Goal: Task Accomplishment & Management: Use online tool/utility

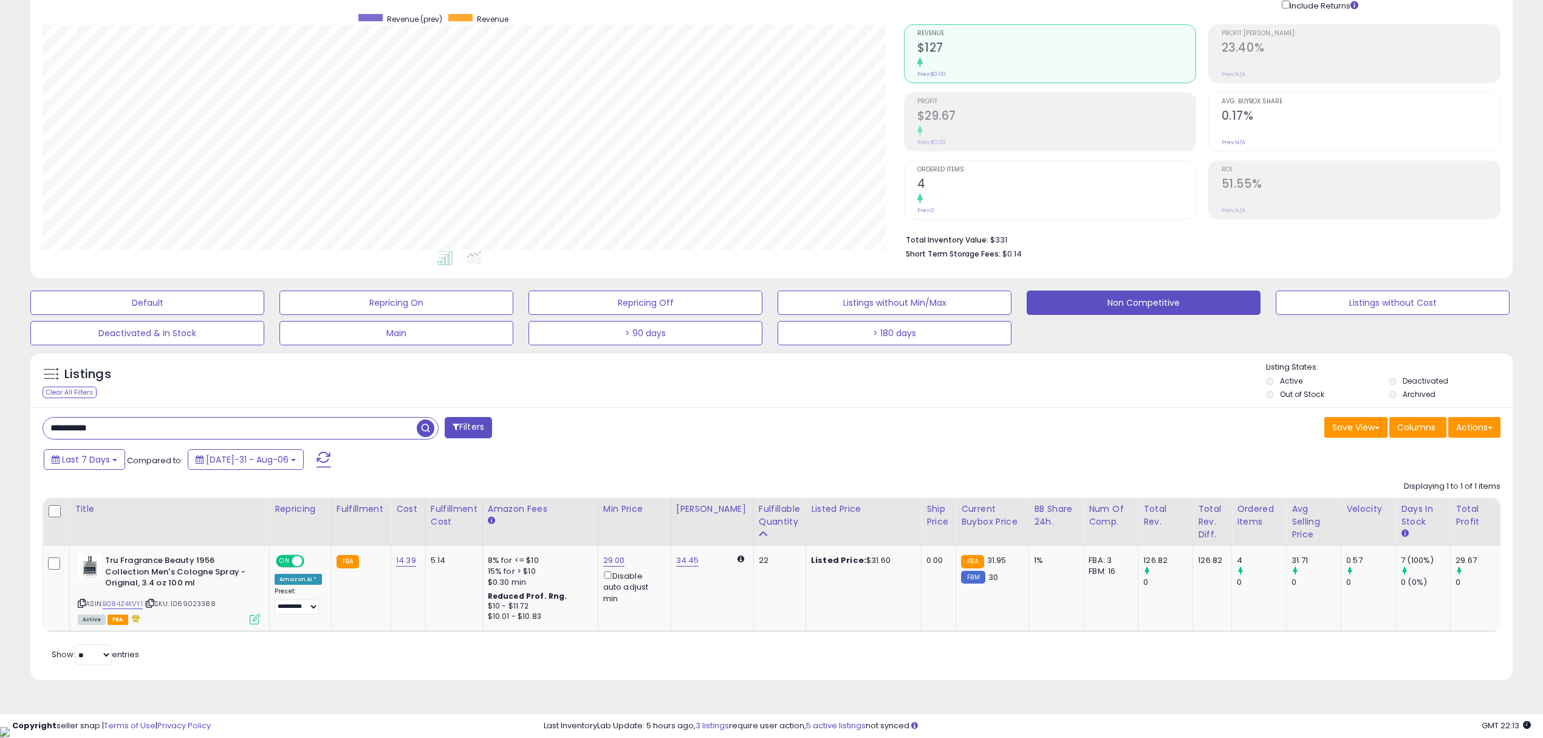
scroll to position [248, 861]
drag, startPoint x: 146, startPoint y: 431, endPoint x: -10, endPoint y: 431, distance: 156.1
click at [0, 431] on html "Unable to login Retrieving listings data.. has not yet accepted the Terms of Us…" at bounding box center [771, 277] width 1543 height 738
paste input "text"
type input "**********"
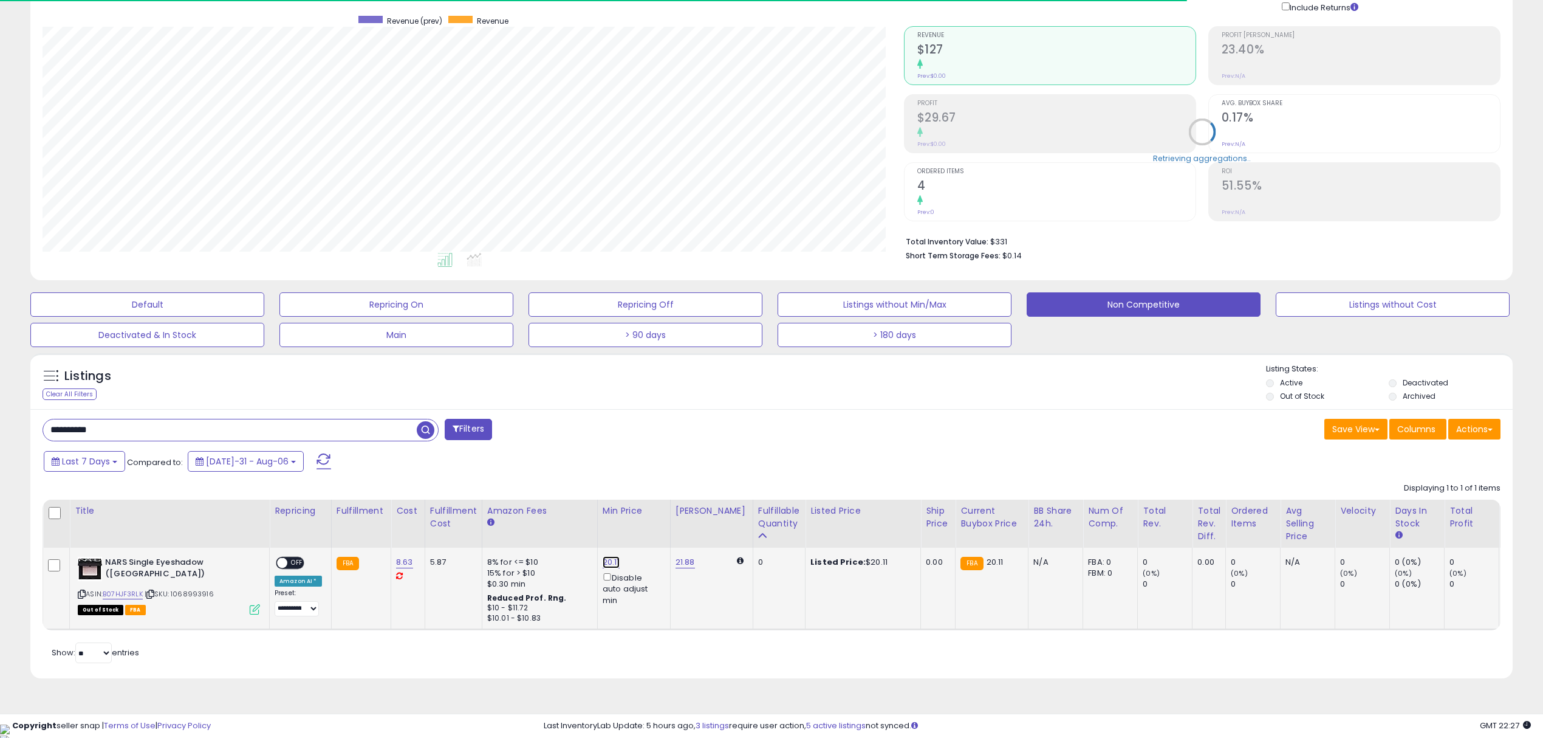
click at [609, 563] on link "20.11" at bounding box center [611, 562] width 17 height 12
drag, startPoint x: 559, startPoint y: 522, endPoint x: 479, endPoint y: 515, distance: 79.9
click at [479, 515] on table "Title Repricing" at bounding box center [912, 564] width 1738 height 131
click at [676, 521] on button "button" at bounding box center [666, 519] width 21 height 18
click at [683, 560] on link "21.88" at bounding box center [685, 562] width 19 height 12
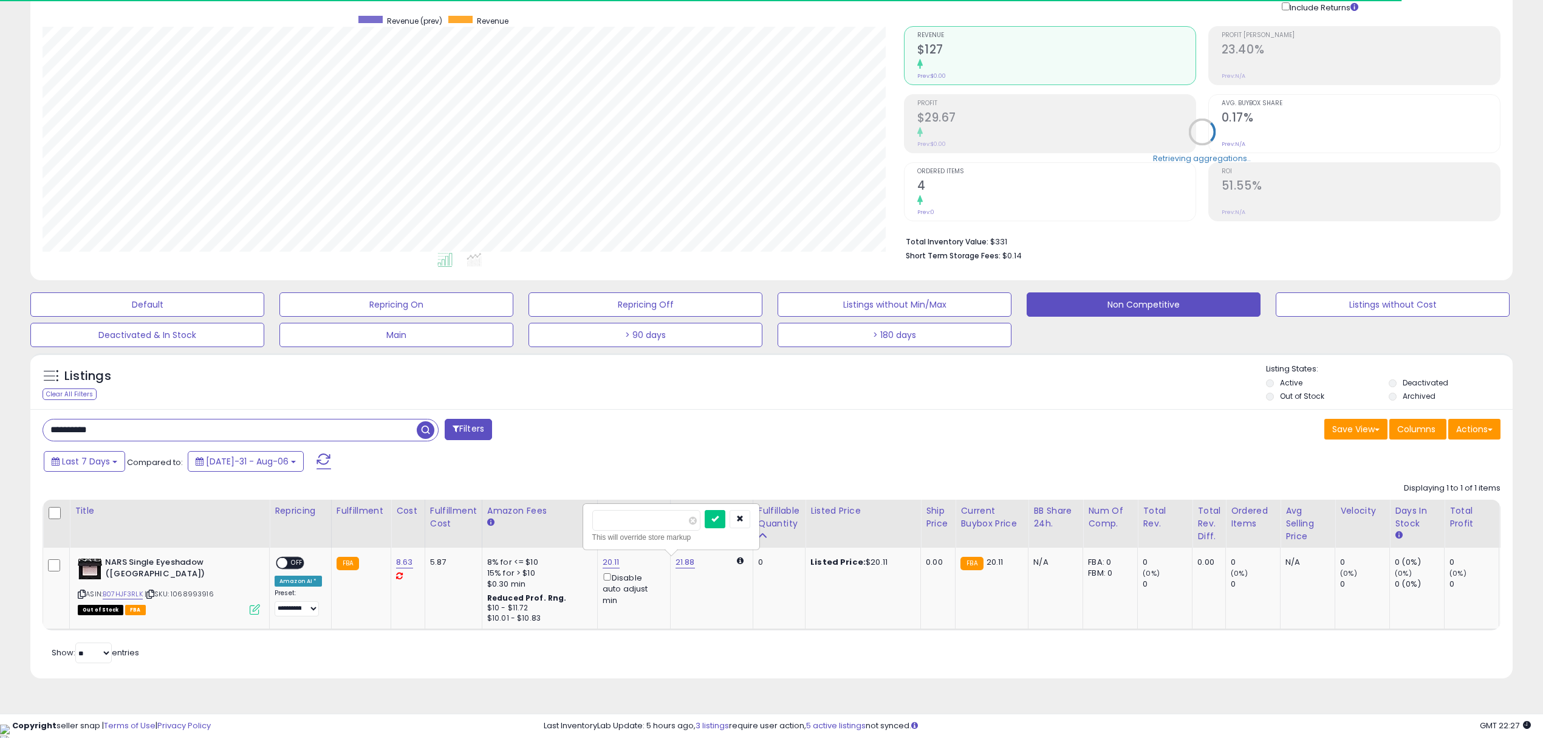
drag, startPoint x: 647, startPoint y: 521, endPoint x: 555, endPoint y: 515, distance: 91.9
click at [557, 516] on table "Title Repricing" at bounding box center [912, 564] width 1738 height 131
type input "*****"
click at [725, 526] on button "submit" at bounding box center [715, 519] width 21 height 18
click at [606, 562] on link "20.11" at bounding box center [611, 562] width 17 height 12
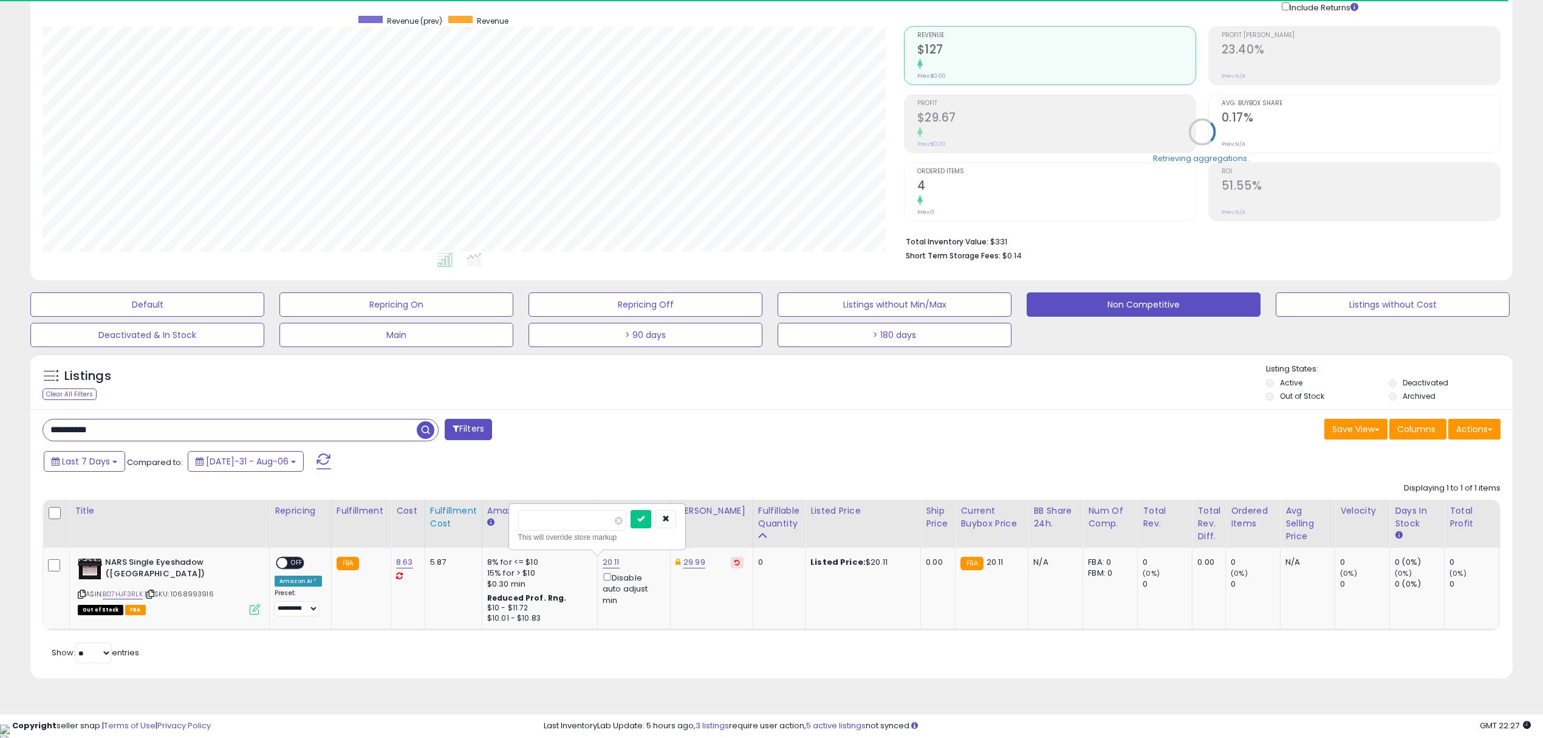
drag, startPoint x: 589, startPoint y: 518, endPoint x: 463, endPoint y: 513, distance: 125.8
click at [465, 513] on table "Title Repricing" at bounding box center [912, 564] width 1738 height 131
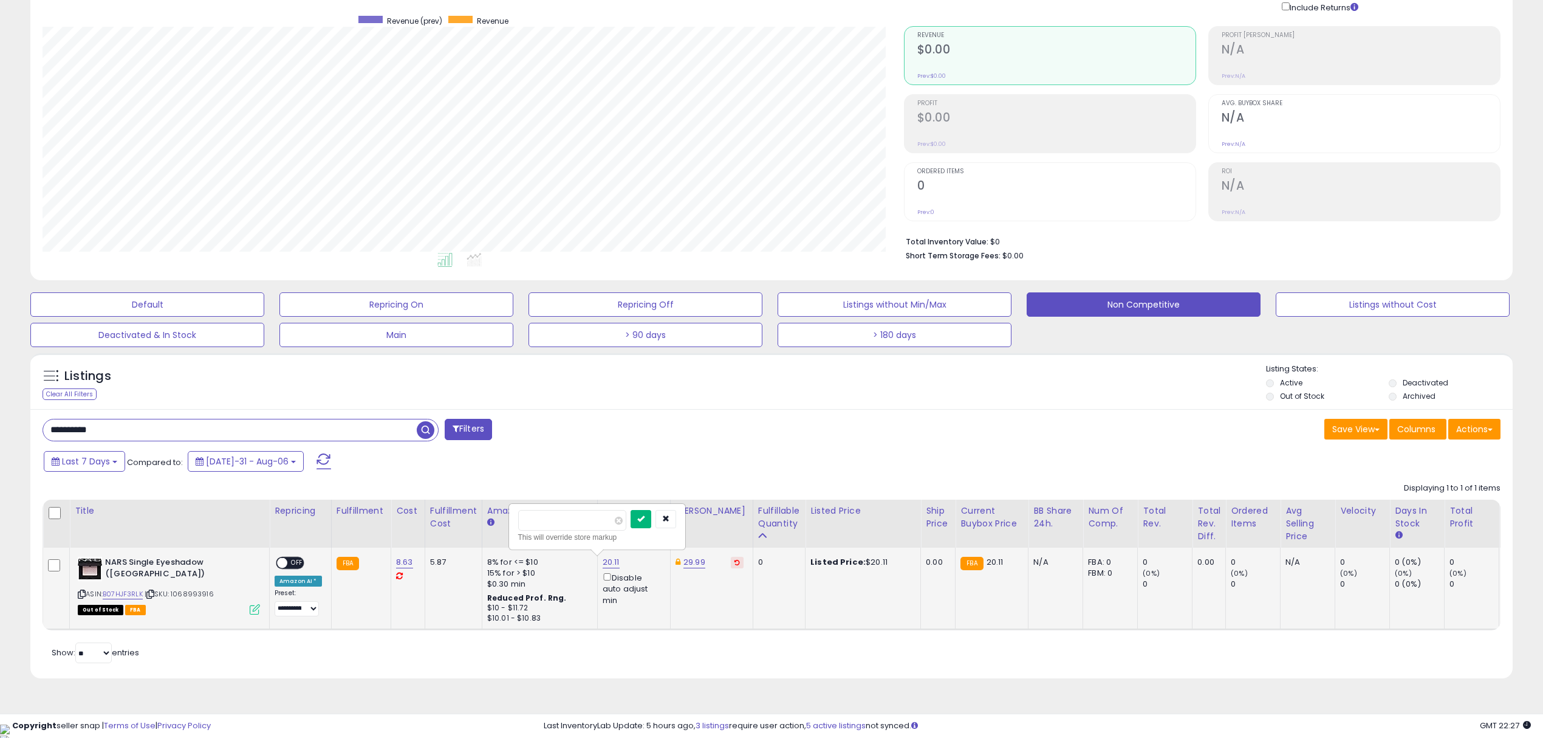
type input "*****"
click at [651, 515] on button "submit" at bounding box center [641, 519] width 21 height 18
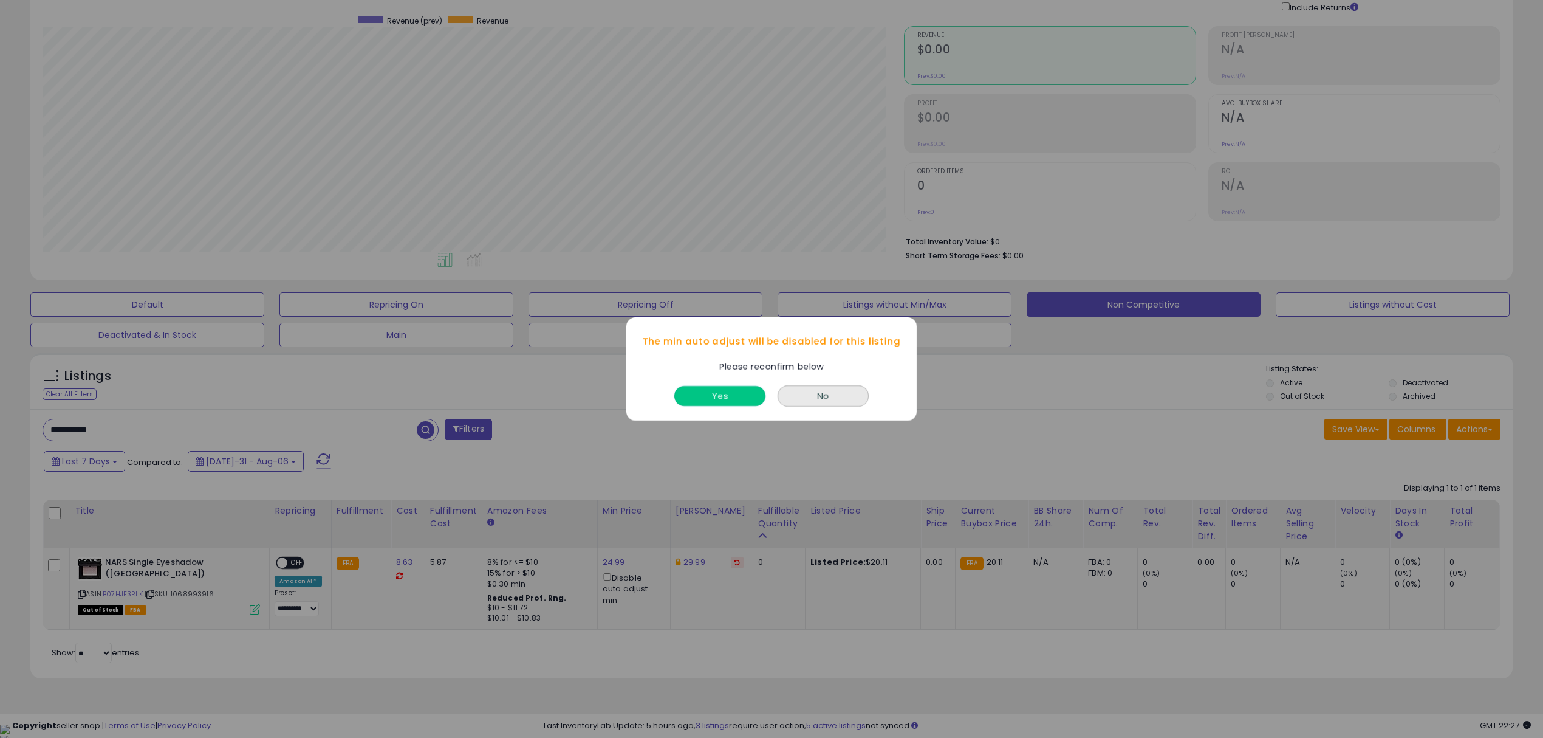
click at [731, 400] on button "Yes" at bounding box center [719, 396] width 91 height 20
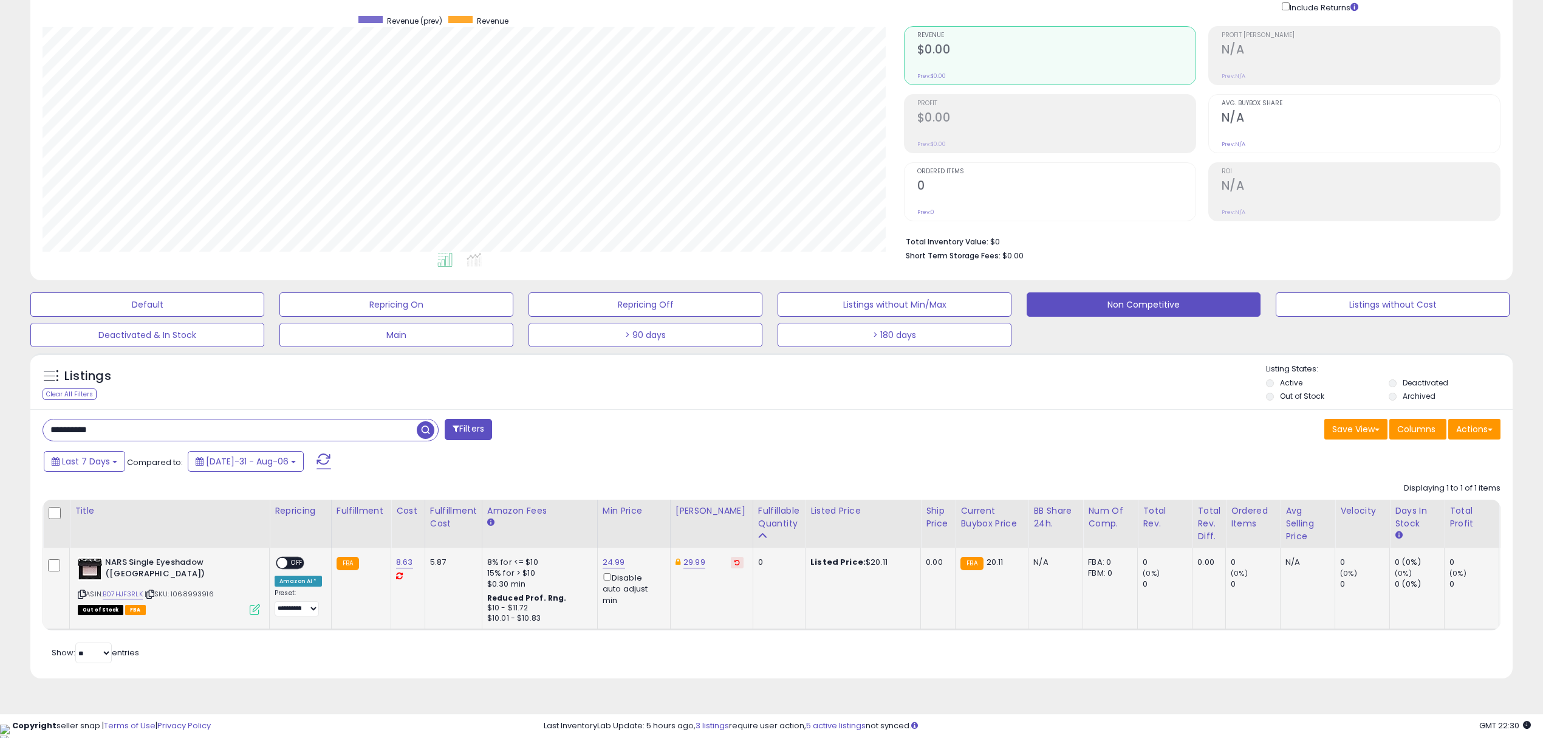
drag, startPoint x: 163, startPoint y: 430, endPoint x: -33, endPoint y: 429, distance: 196.2
click at [0, 429] on html "Unable to login Retrieving listings data.. has not yet accepted the Terms of Us…" at bounding box center [771, 278] width 1543 height 738
paste input "text"
type input "**********"
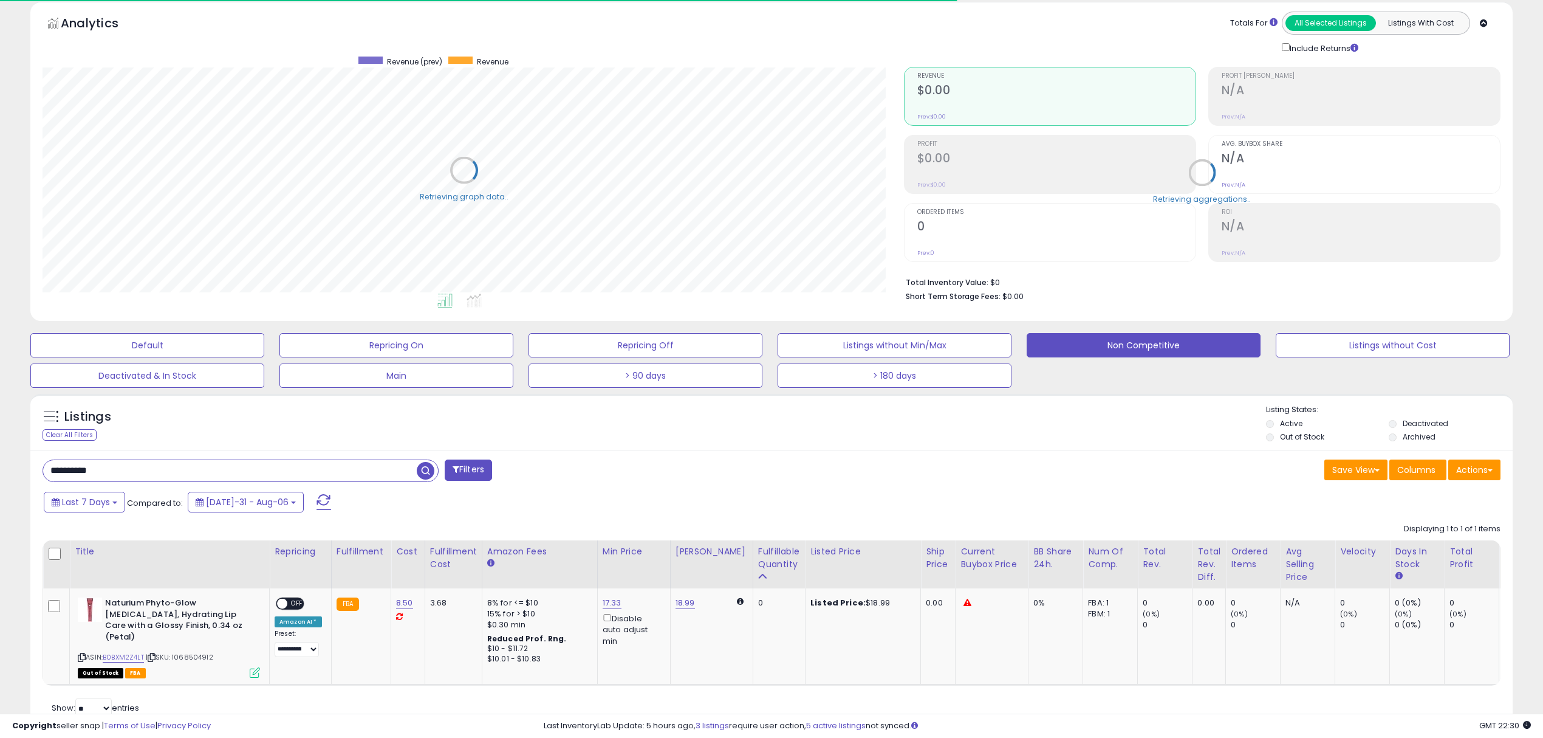
scroll to position [94, 0]
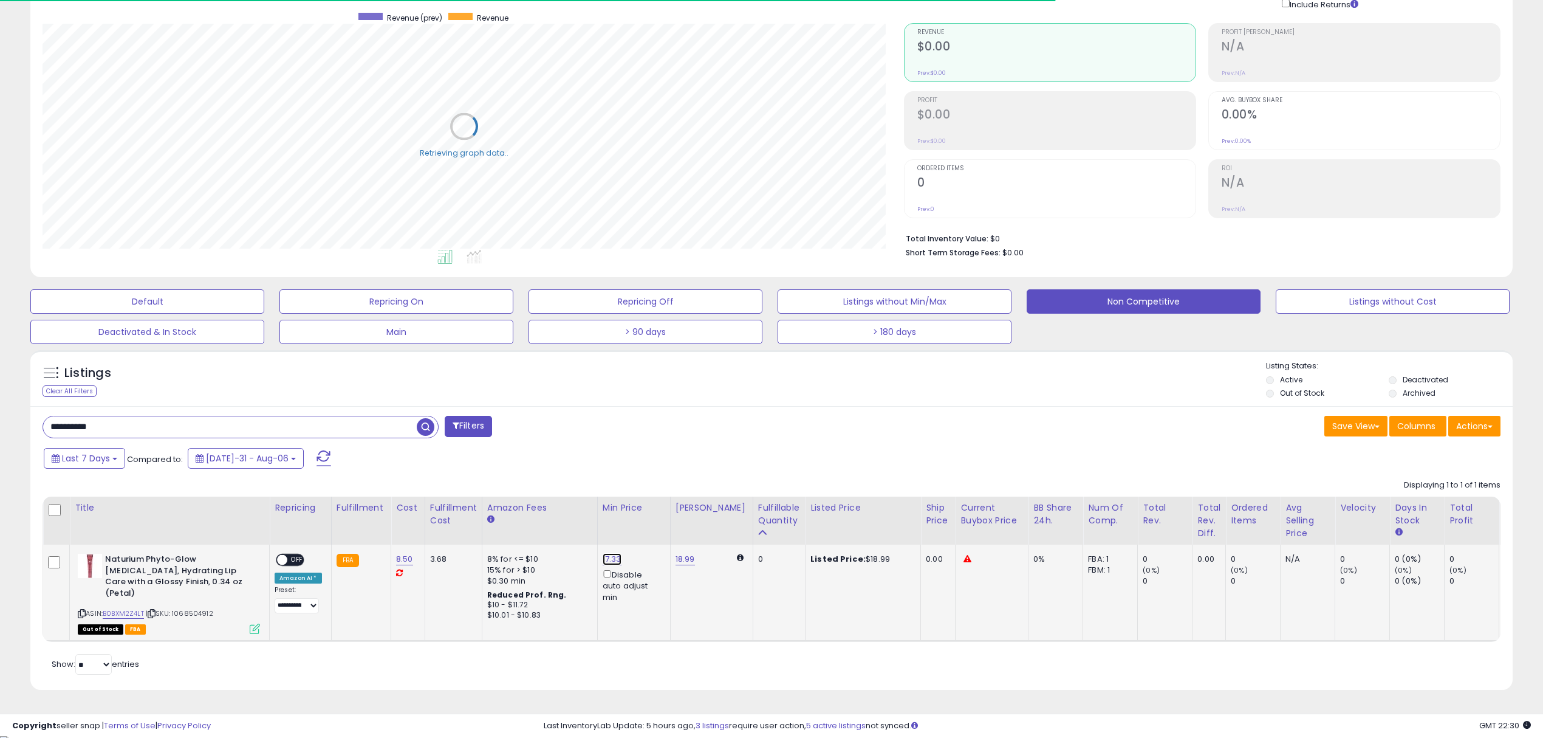
click at [603, 562] on link "17.33" at bounding box center [612, 559] width 19 height 12
drag, startPoint x: 559, startPoint y: 508, endPoint x: 501, endPoint y: 509, distance: 57.7
click at [501, 509] on table "Title Repricing" at bounding box center [912, 568] width 1738 height 145
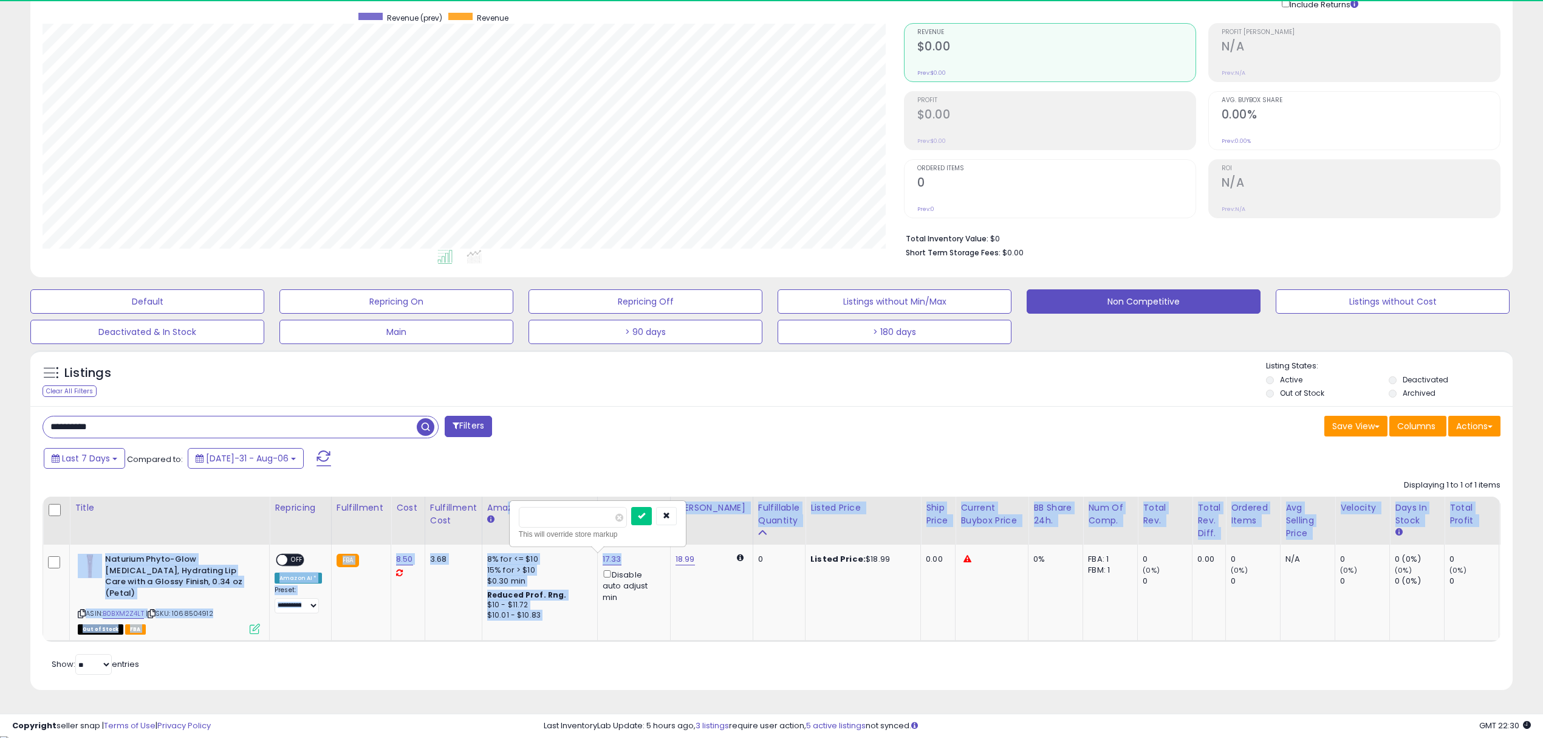
scroll to position [248, 861]
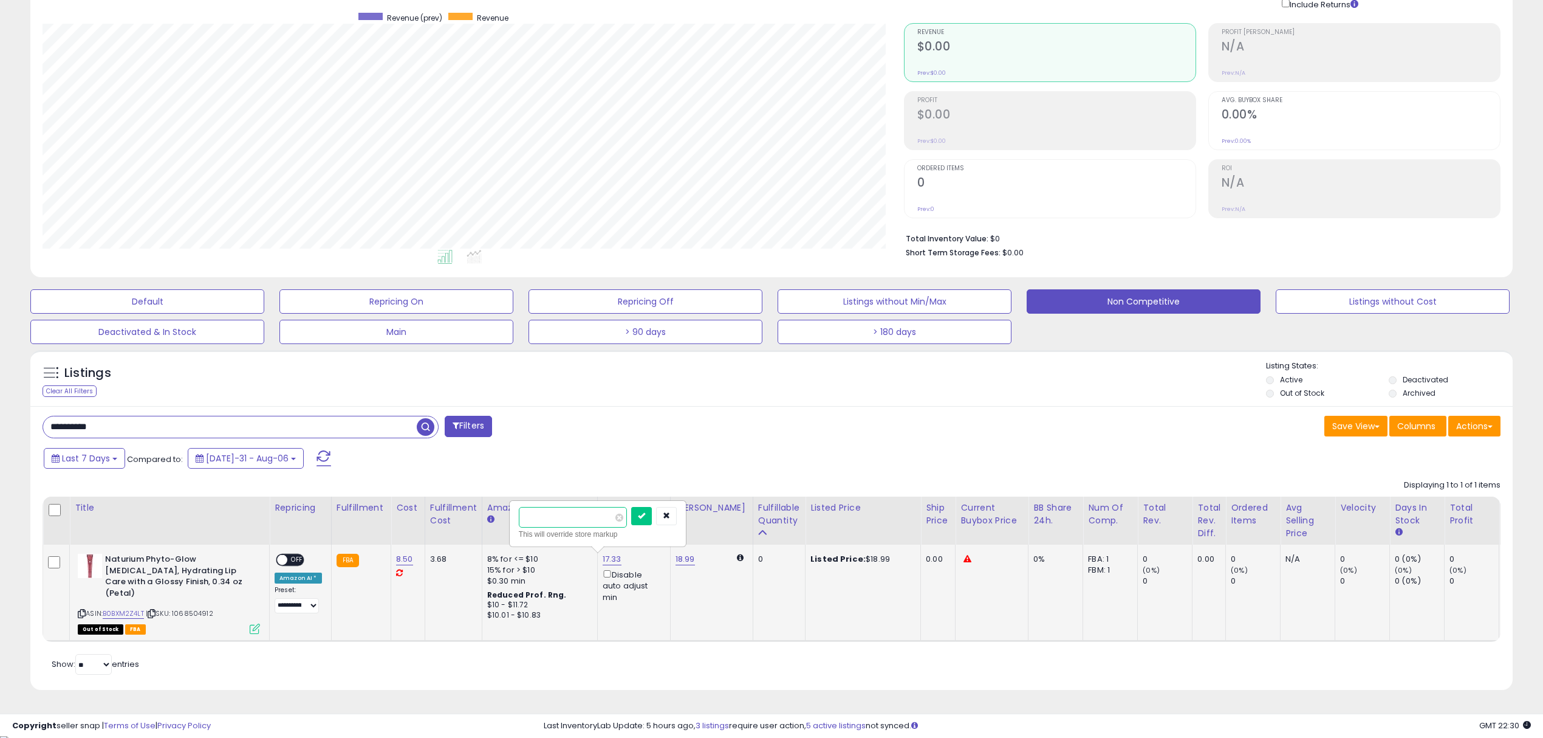
drag, startPoint x: 572, startPoint y: 527, endPoint x: 509, endPoint y: 530, distance: 62.6
click at [509, 530] on div "***** This will override store markup" at bounding box center [597, 523] width 177 height 47
type input "*****"
click at [652, 525] on button "submit" at bounding box center [641, 516] width 21 height 18
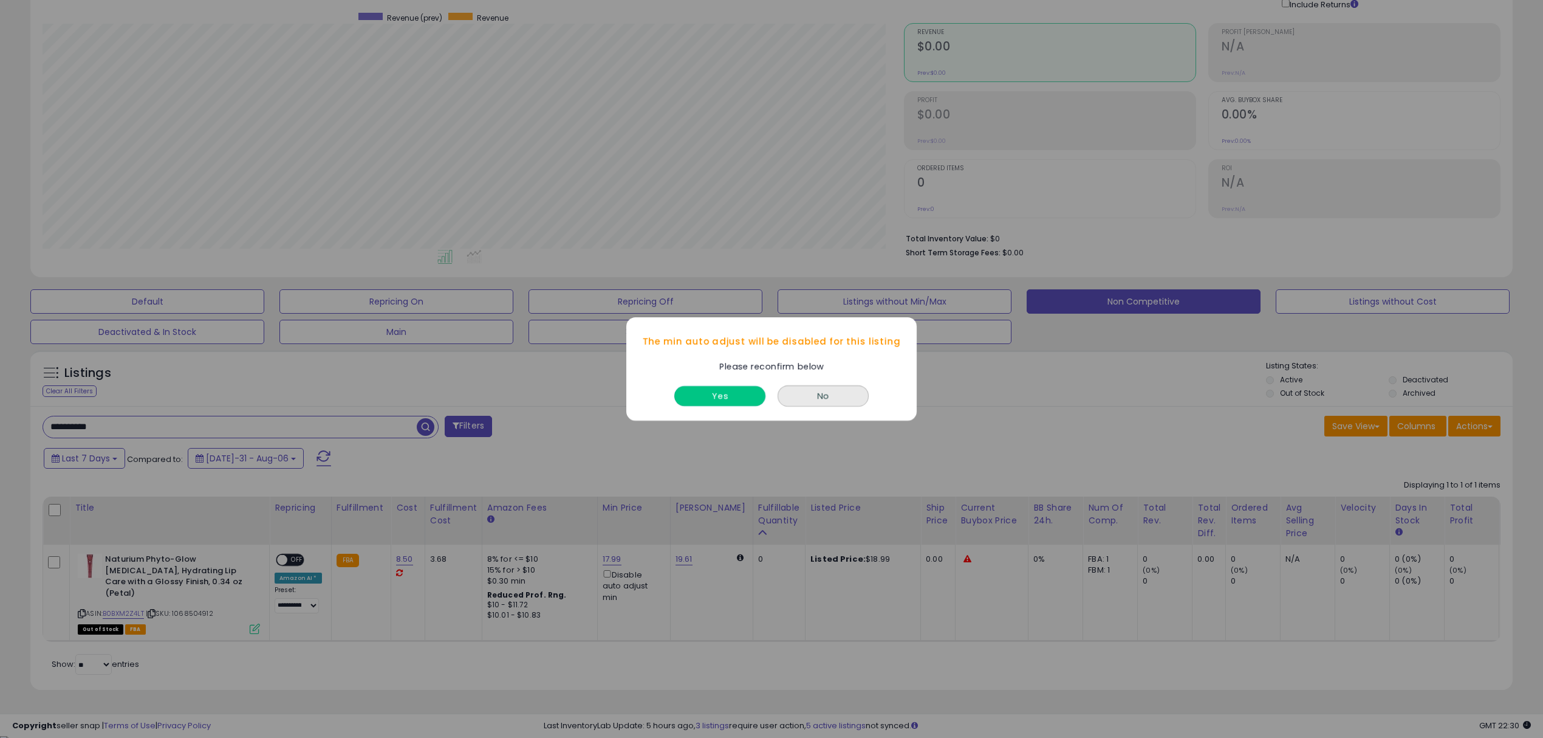
click at [738, 386] on button "Yes" at bounding box center [719, 396] width 91 height 20
